Goal: Transaction & Acquisition: Purchase product/service

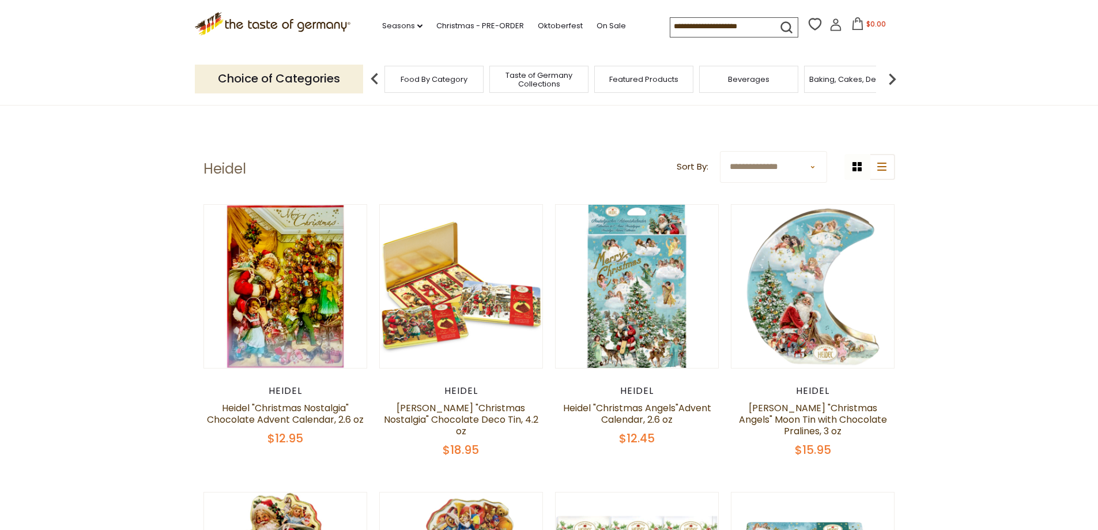
click at [676, 22] on input at bounding box center [718, 26] width 97 height 16
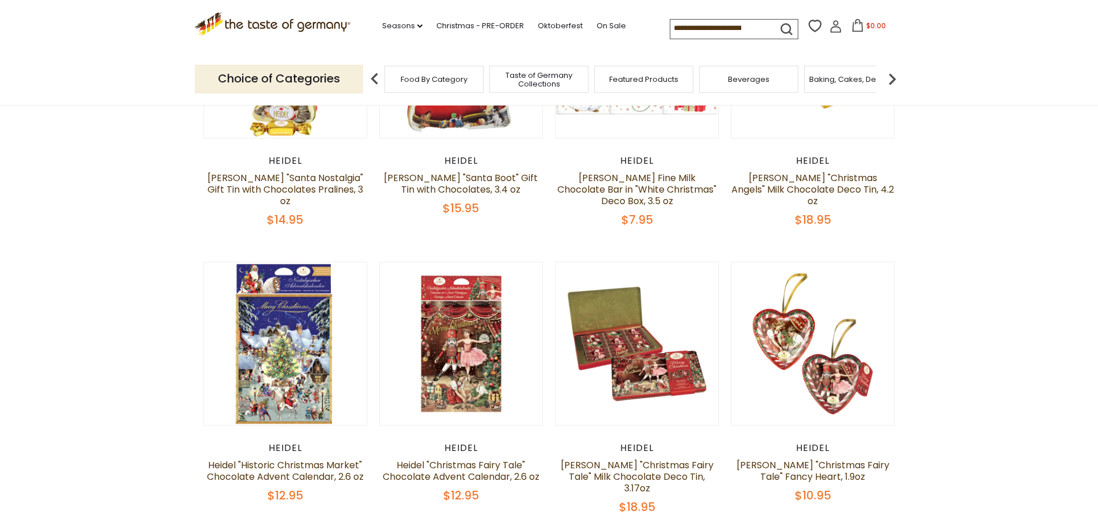
scroll to position [519, 0]
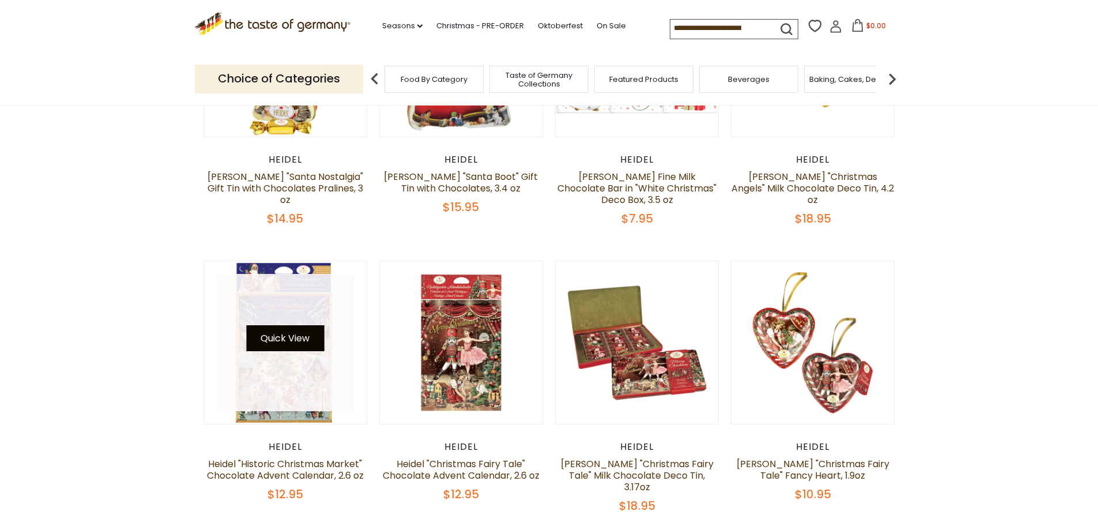
click at [295, 325] on button "Quick View" at bounding box center [285, 338] width 78 height 26
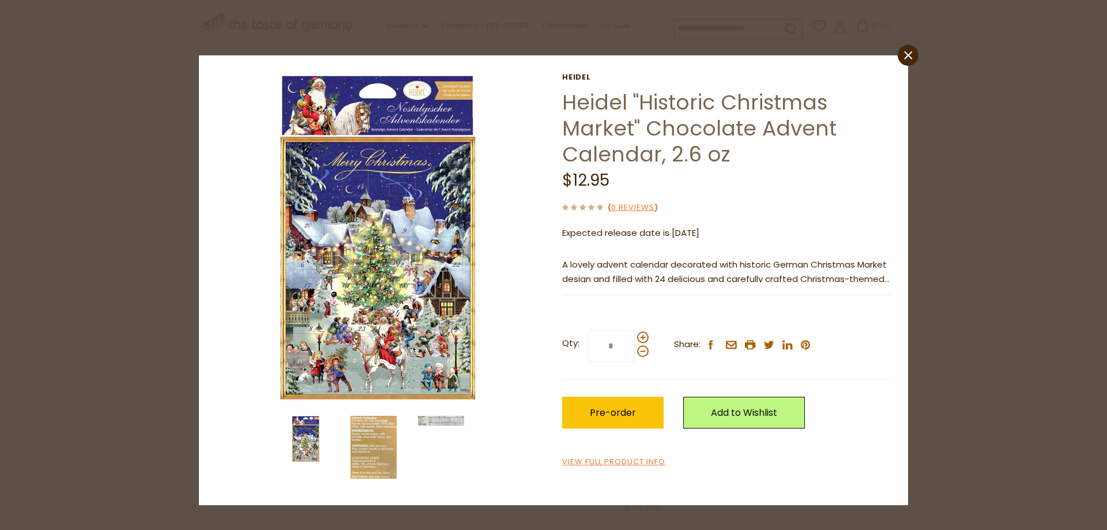
drag, startPoint x: 906, startPoint y: 51, endPoint x: 916, endPoint y: 61, distance: 13.9
click at [907, 51] on icon "close" at bounding box center [908, 55] width 9 height 9
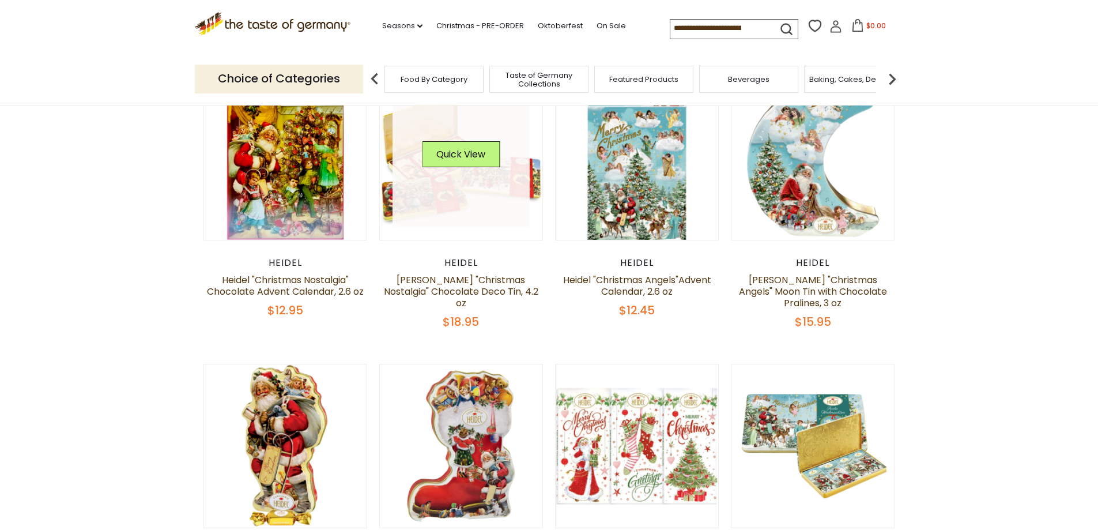
scroll to position [115, 0]
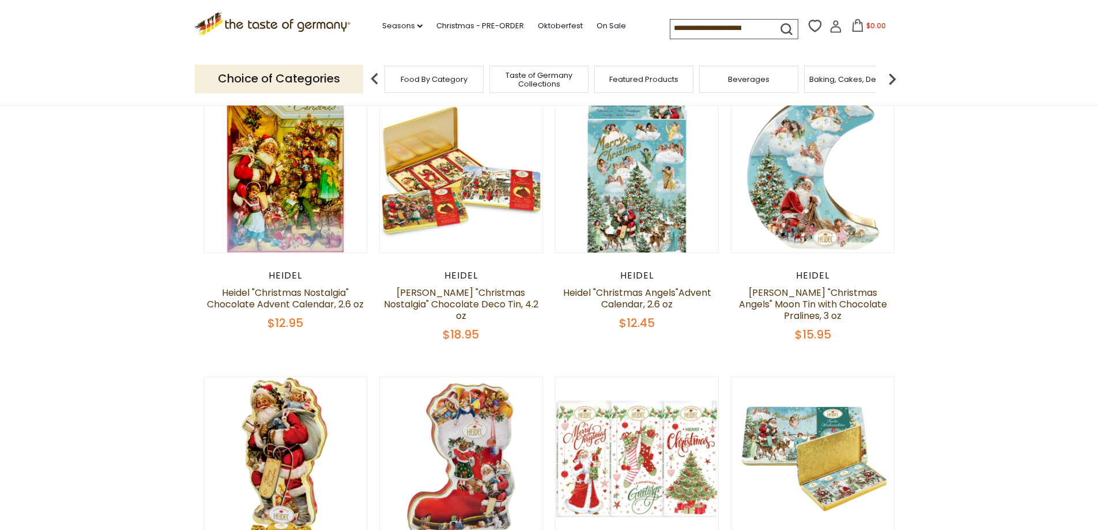
click at [700, 27] on input at bounding box center [718, 28] width 97 height 16
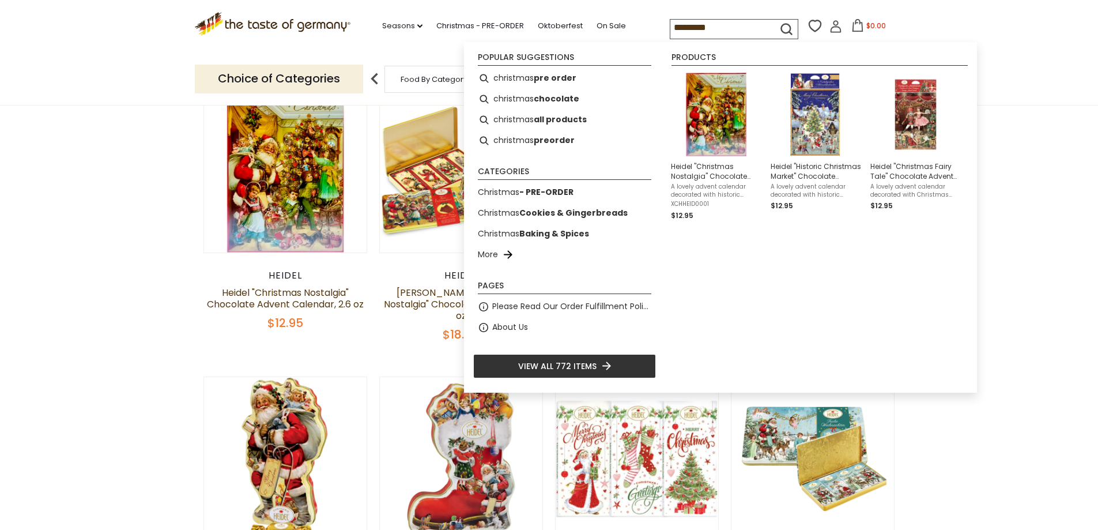
type input "*********"
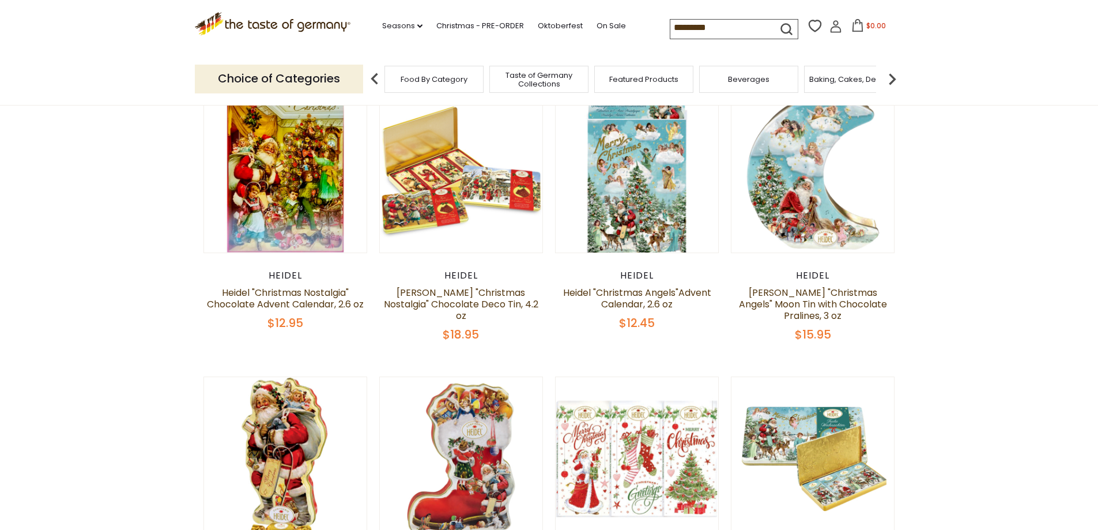
click at [782, 24] on icon "submit" at bounding box center [786, 29] width 10 height 10
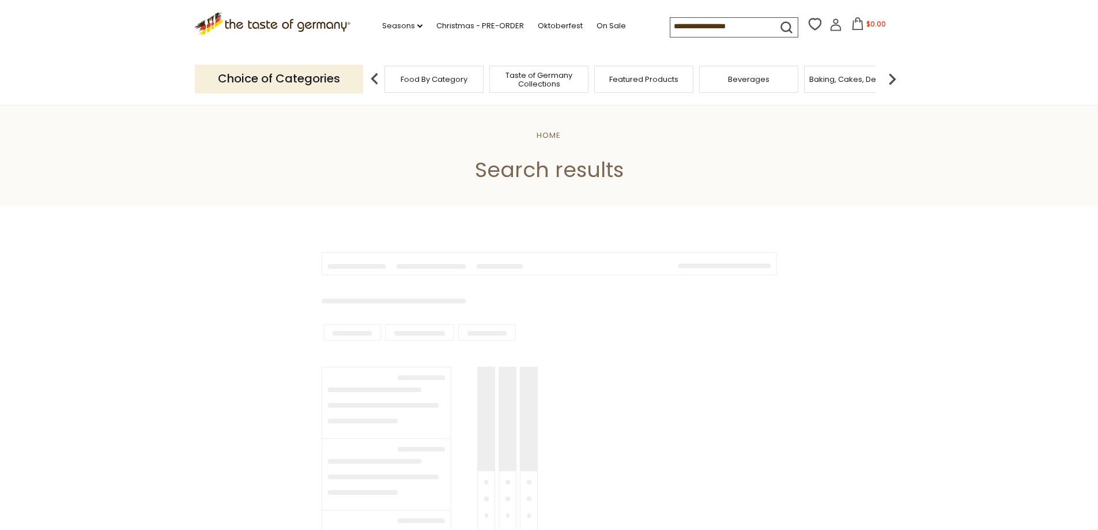
type input "*********"
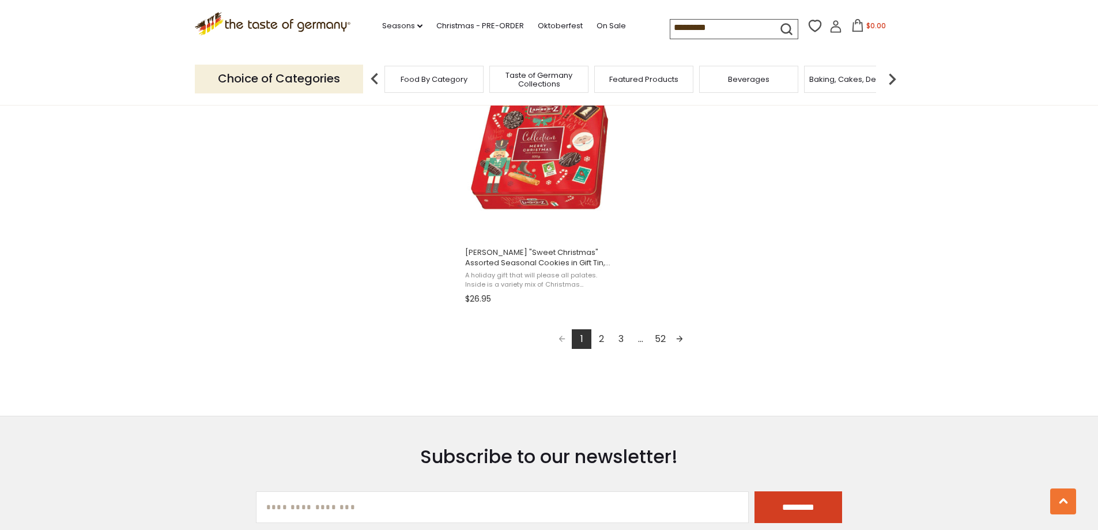
scroll to position [2017, 0]
click at [679, 334] on link "Next page" at bounding box center [680, 338] width 20 height 20
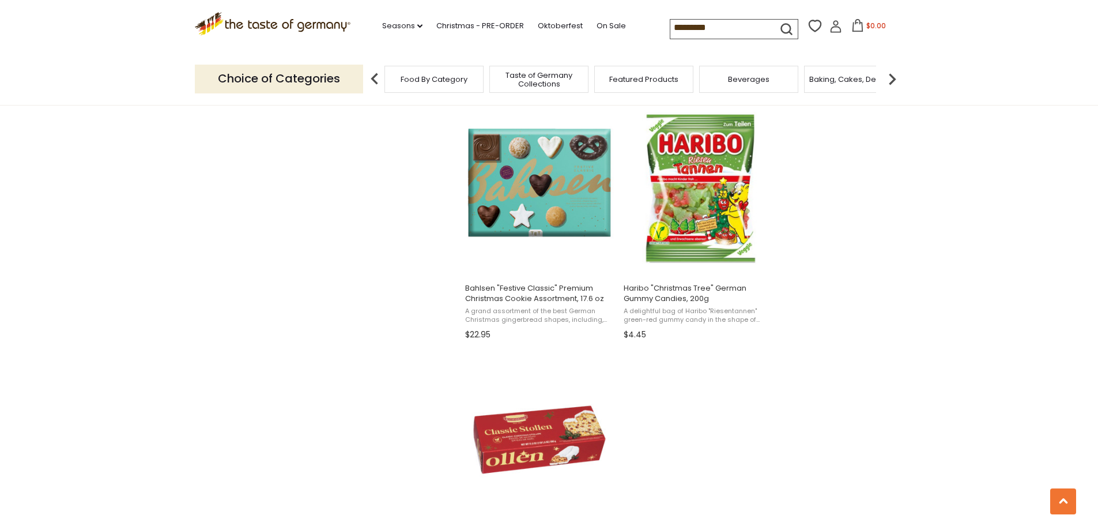
scroll to position [1902, 0]
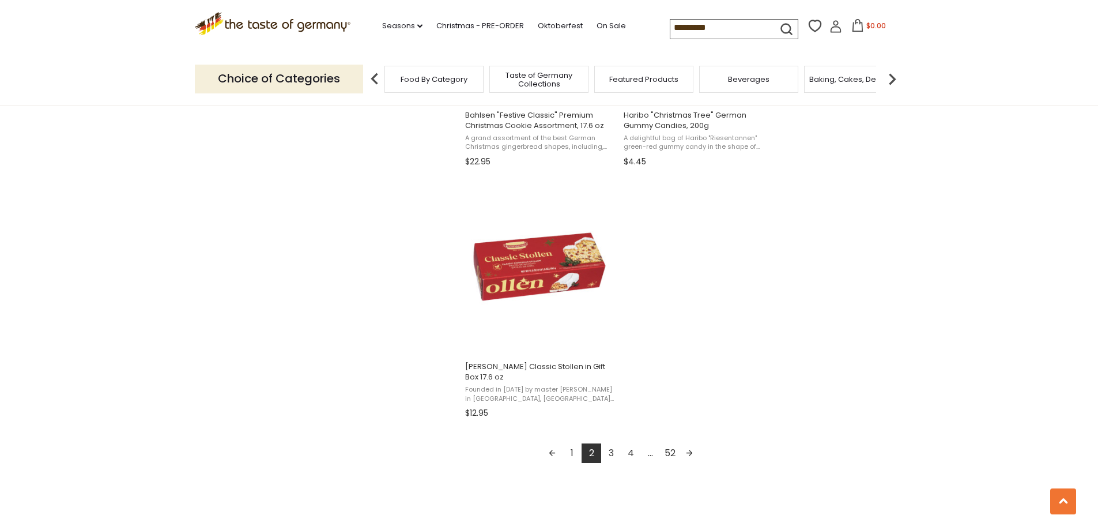
scroll to position [1633, 0]
